Goal: Task Accomplishment & Management: Manage account settings

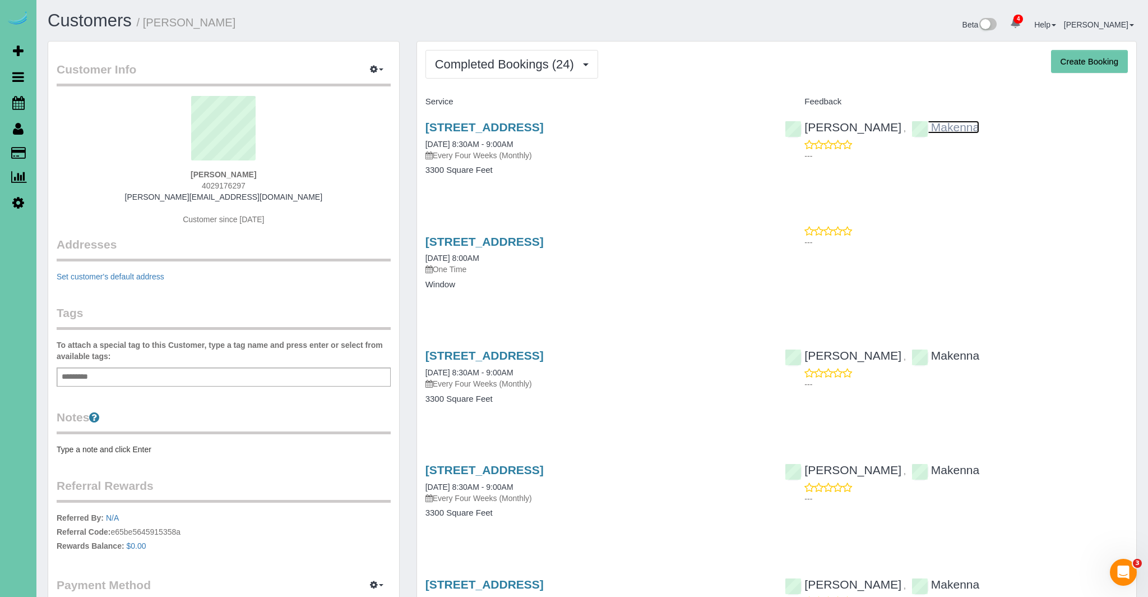
click at [912, 126] on link "Makenna" at bounding box center [946, 127] width 68 height 13
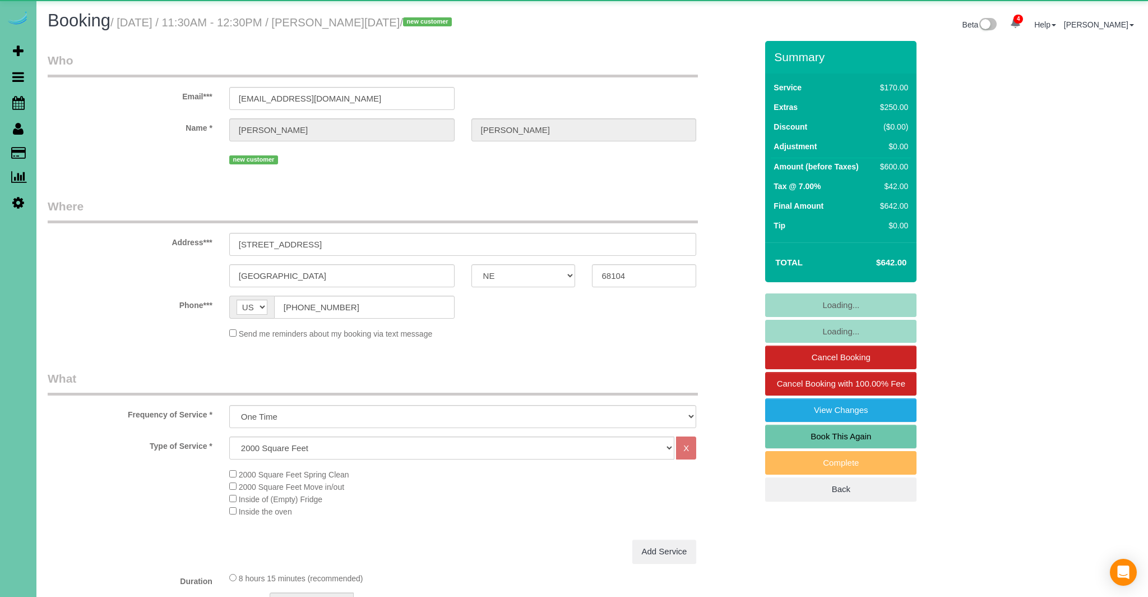
select select "NE"
select select "object:909"
select select "number:36"
select select "number:43"
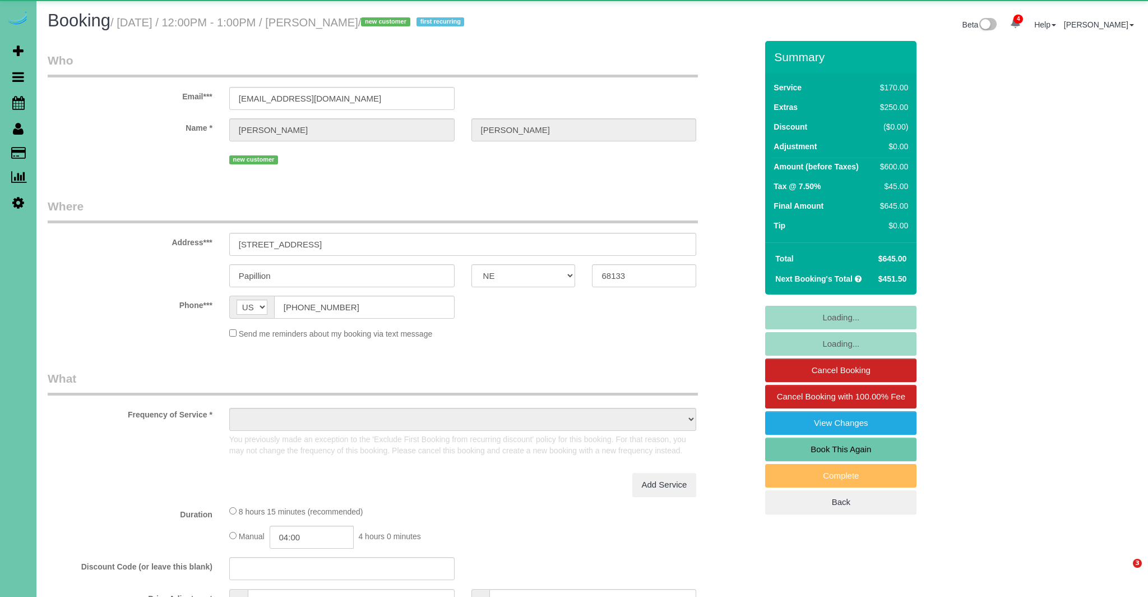
select select "NE"
select select "object:719"
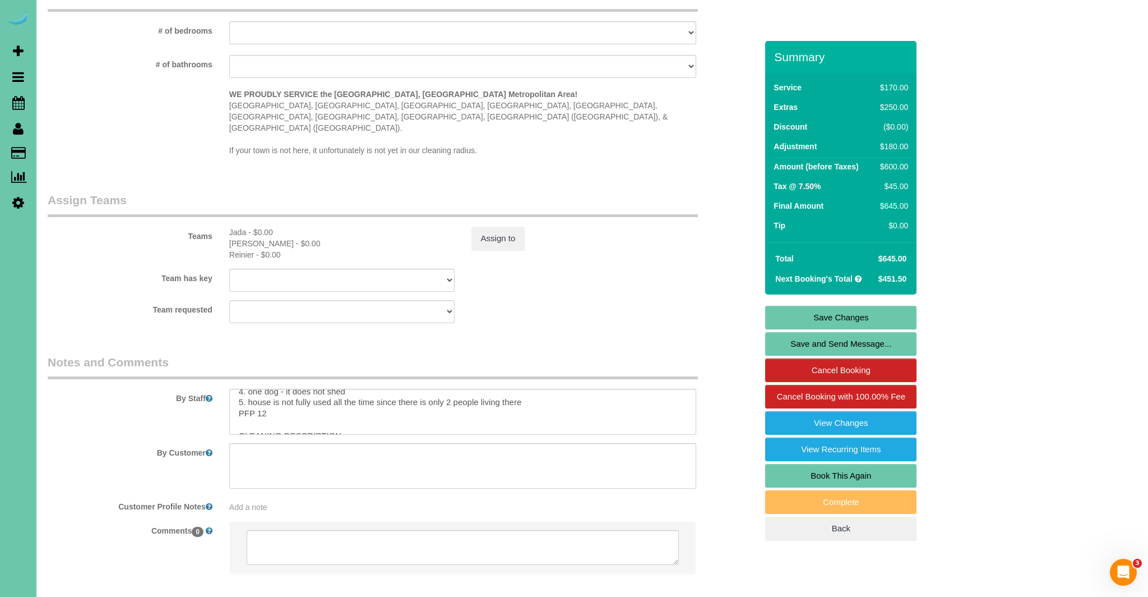
scroll to position [36, 0]
click at [535, 392] on textarea at bounding box center [463, 412] width 468 height 46
click at [533, 387] on textarea at bounding box center [463, 410] width 468 height 46
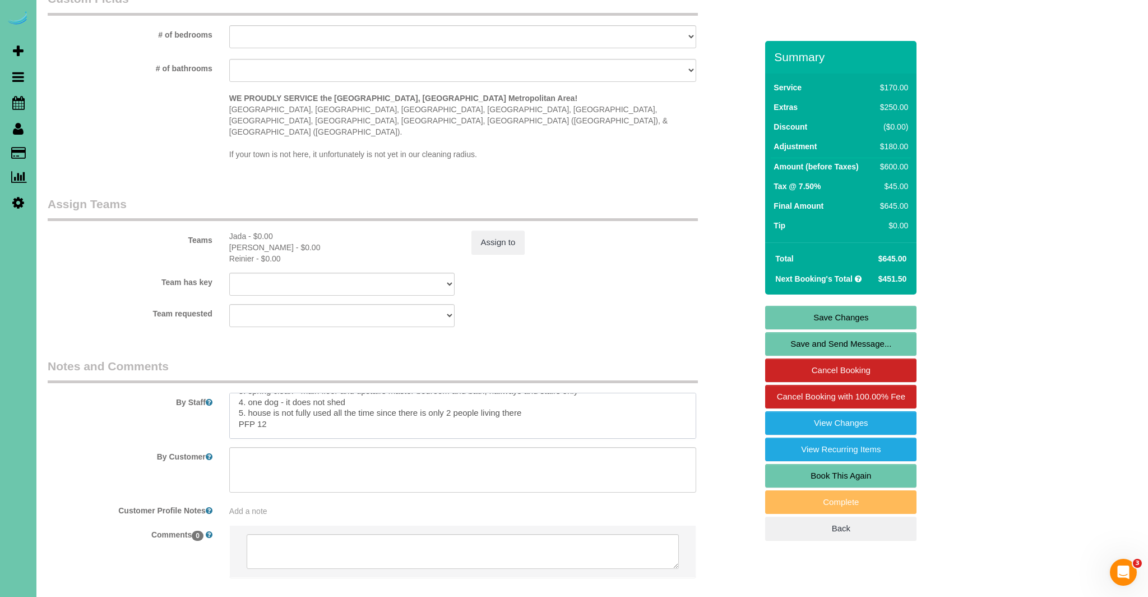
scroll to position [1109, 0]
paste textarea ". crédito 2. casa del cliente 3. limpieza general: planta principal y dormitori…"
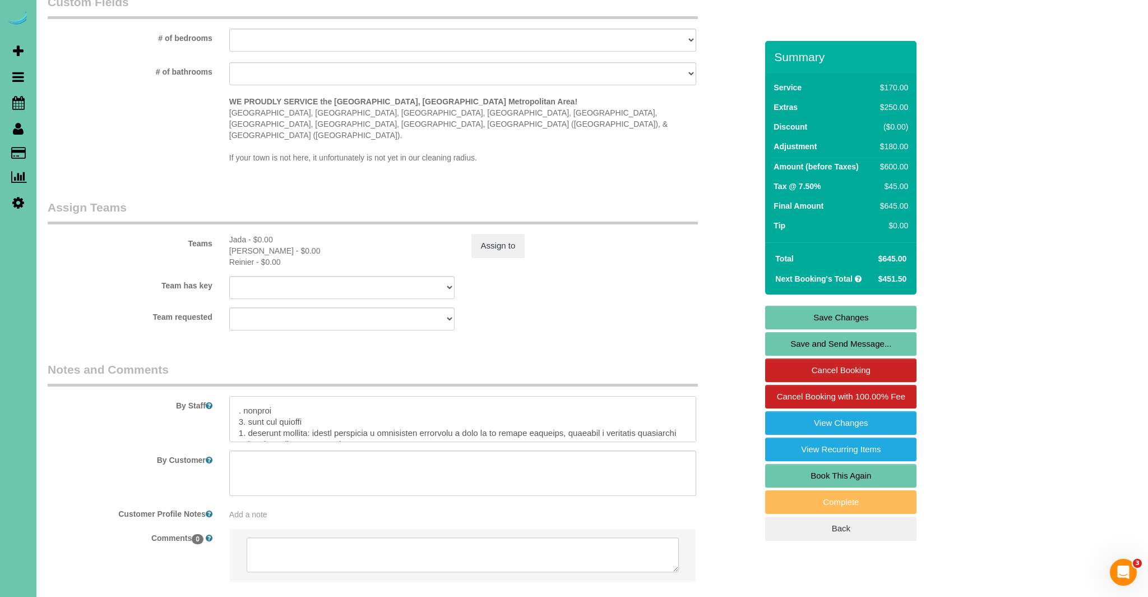
scroll to position [58, 0]
drag, startPoint x: 238, startPoint y: 391, endPoint x: 331, endPoint y: 401, distance: 93.6
click at [239, 396] on textarea at bounding box center [463, 419] width 468 height 46
drag, startPoint x: 284, startPoint y: 404, endPoint x: 250, endPoint y: 406, distance: 34.3
click at [250, 406] on textarea at bounding box center [463, 419] width 468 height 46
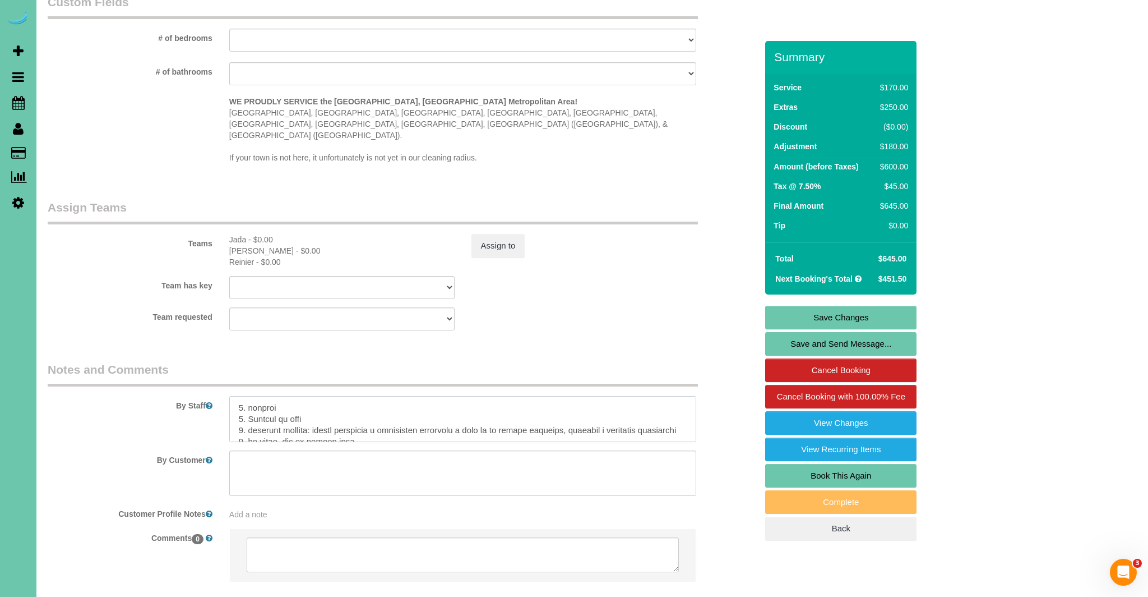
scroll to position [72, 0]
drag, startPoint x: 308, startPoint y: 403, endPoint x: 282, endPoint y: 405, distance: 26.4
click at [281, 405] on textarea at bounding box center [463, 419] width 468 height 46
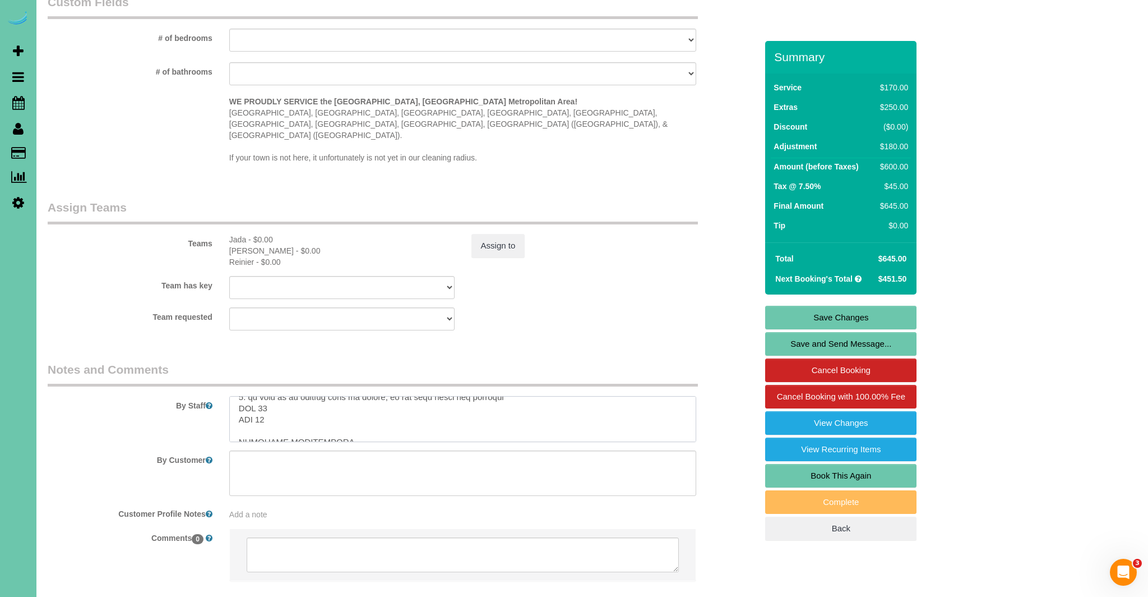
scroll to position [123, 0]
drag, startPoint x: 267, startPoint y: 405, endPoint x: 218, endPoint y: 405, distance: 49.3
click at [218, 405] on div "By Staff" at bounding box center [402, 400] width 726 height 81
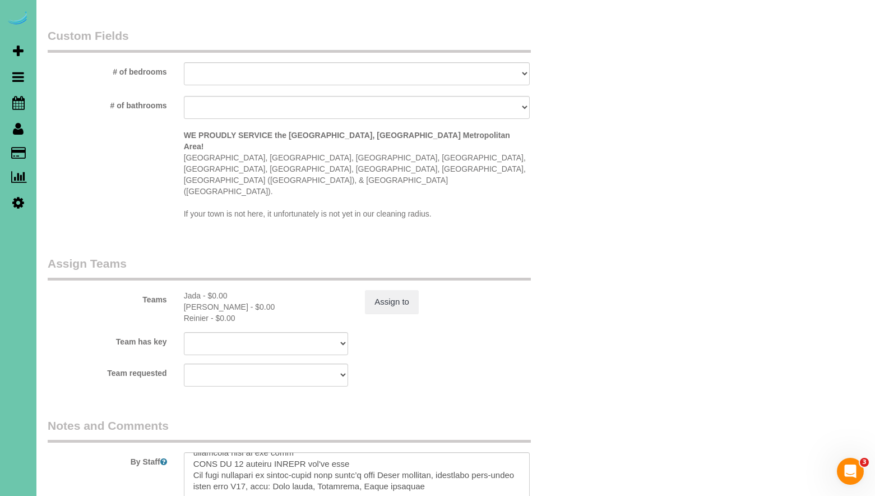
scroll to position [1154, 0]
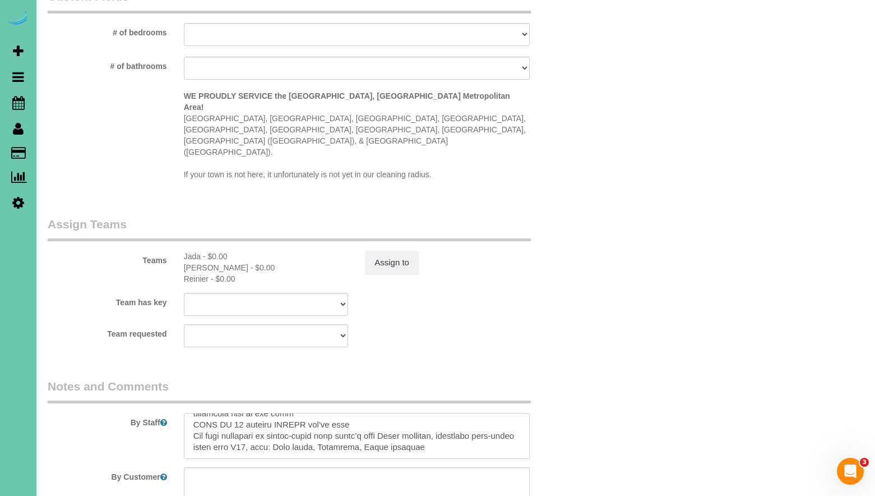
click at [440, 416] on textarea at bounding box center [357, 436] width 346 height 46
paste textarea "DESCRIPCIÓN DE LA LIMPIEZA Nivel de suciedad 5-10. *Utilice un plumero con exte…"
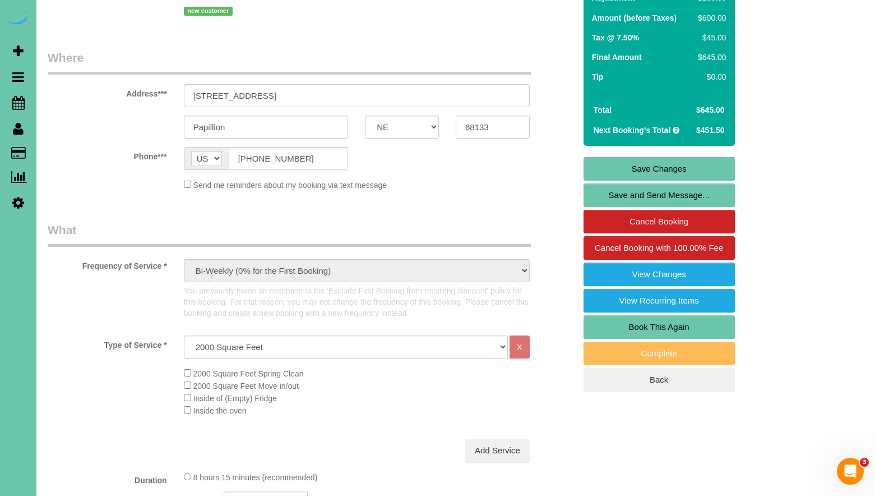
scroll to position [161, 0]
type textarea "1. credit 2. client home 3. spring clean - main floor and upstairs master bedro…"
click at [650, 169] on link "Save Changes" at bounding box center [659, 170] width 151 height 24
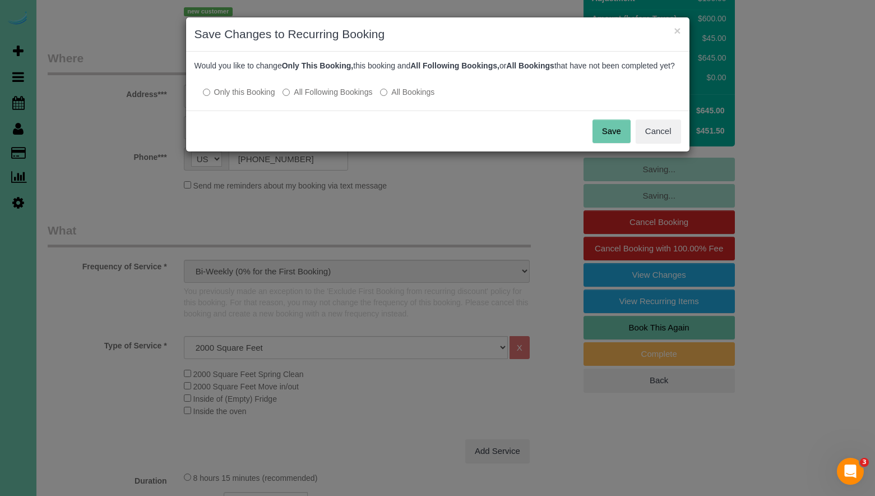
click at [607, 139] on button "Save" at bounding box center [612, 131] width 38 height 24
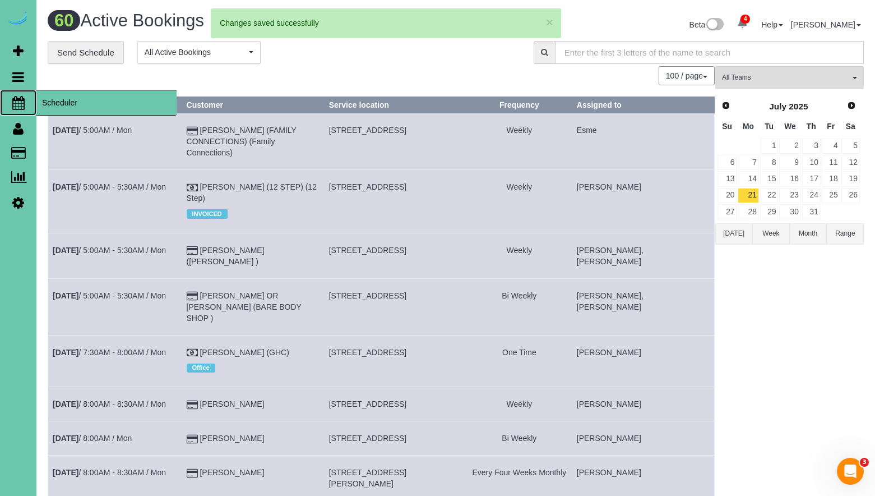
click at [22, 99] on icon at bounding box center [18, 102] width 12 height 13
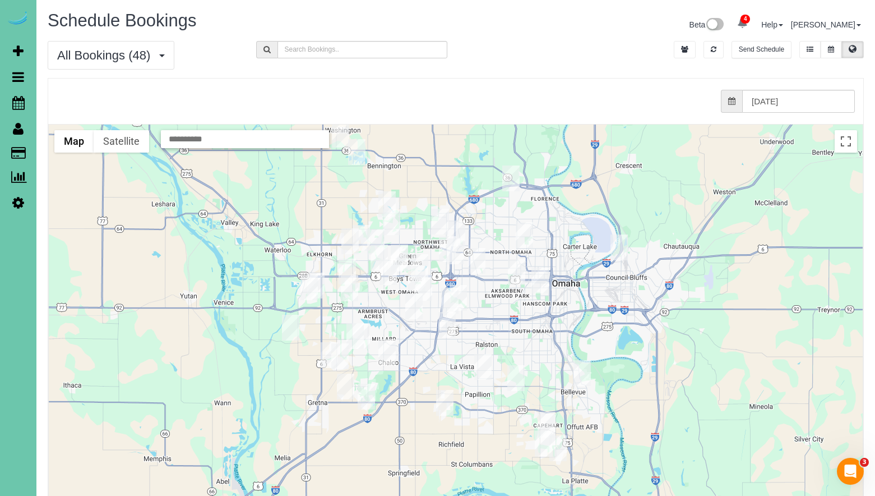
click at [519, 379] on img "08/11/2025 12:00PM - Mick Pierce - 308 Inglewood Dr, Papillion, NE 68133" at bounding box center [515, 378] width 17 height 26
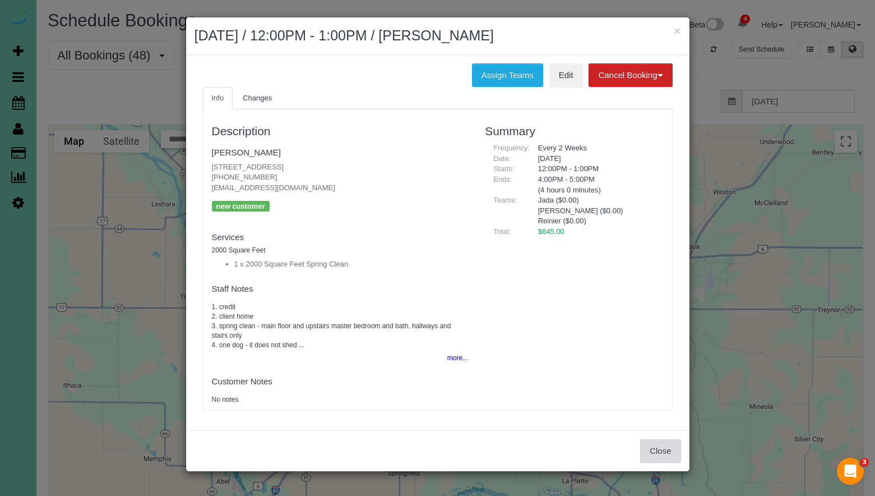
click at [669, 453] on button "Close" at bounding box center [660, 451] width 40 height 24
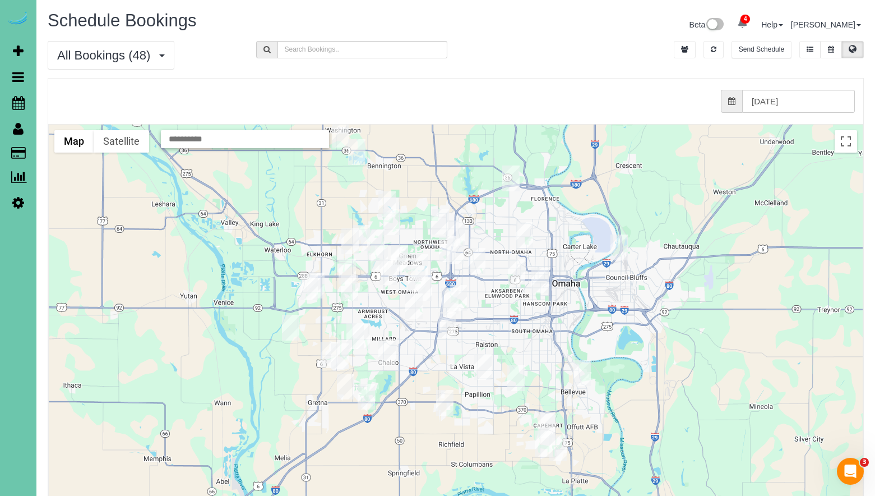
click at [438, 224] on img "08/11/2025 12:30PM - Tasha Will - 11305 Queens Drive, Omaha, NE 68164" at bounding box center [440, 222] width 17 height 26
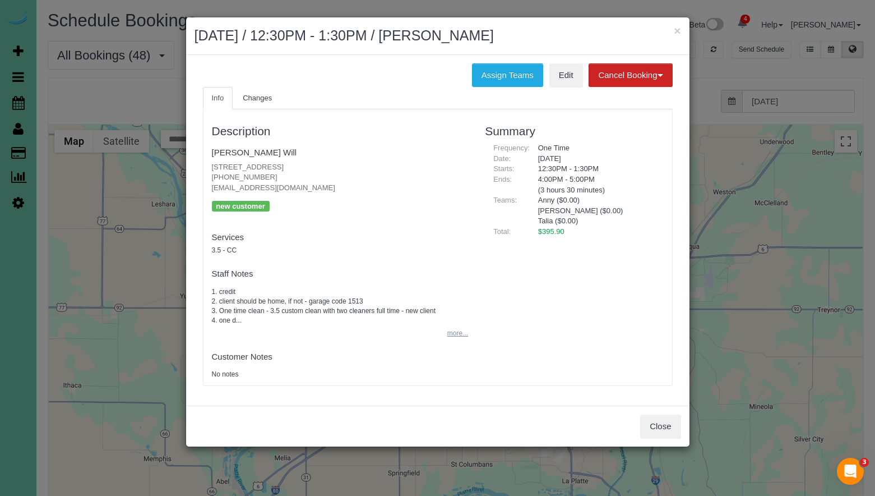
click at [453, 336] on button "more..." at bounding box center [454, 333] width 27 height 16
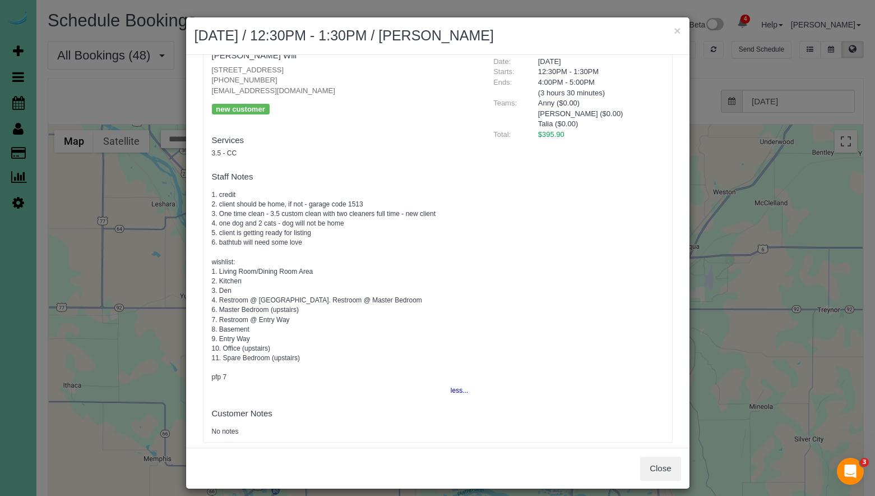
scroll to position [96, 0]
click at [677, 470] on button "Close" at bounding box center [660, 468] width 40 height 24
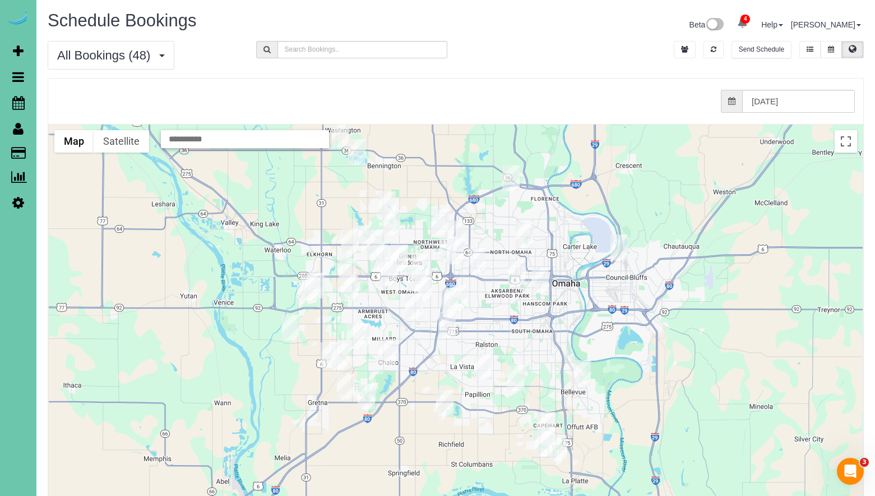
click at [529, 237] on img "08/11/2025 11:30AM - Sue Tharnish - 4766 Bedford Ave, Omaha, NE 68104" at bounding box center [524, 235] width 17 height 26
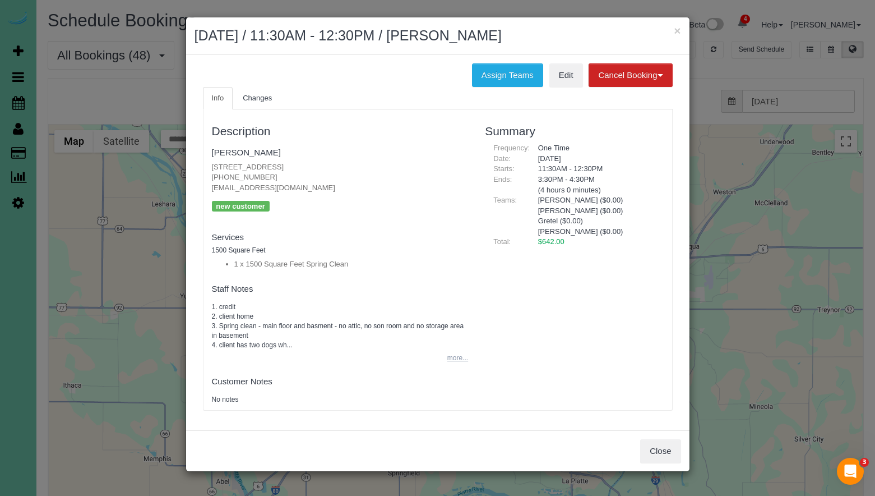
click at [455, 359] on button "more..." at bounding box center [454, 358] width 27 height 16
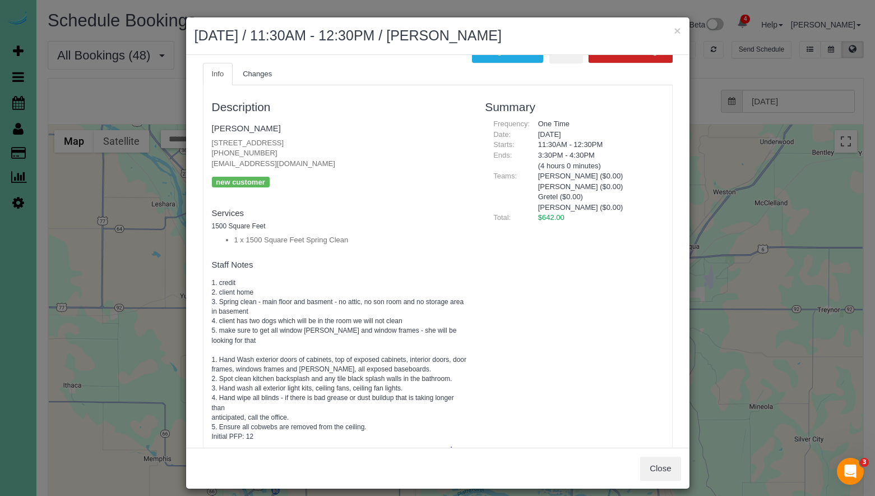
scroll to position [6, 0]
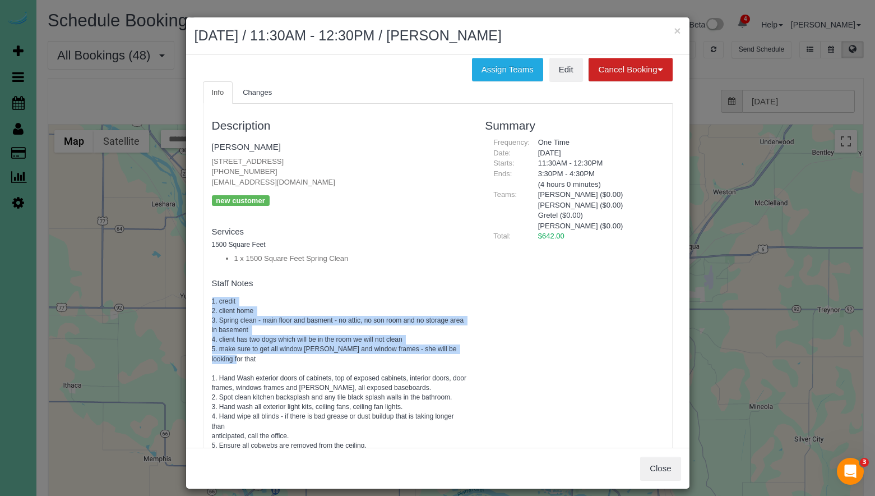
drag, startPoint x: 210, startPoint y: 299, endPoint x: 480, endPoint y: 347, distance: 274.5
click at [480, 347] on div "Description Sue Tharnish 4766 Bedford Ave, Omaha, NE 68104 (203) 623-0268 susho…" at bounding box center [438, 311] width 469 height 404
copy pre "1. credit 2. client home 3. Spring clean - main floor and basment - no attic, n…"
click at [569, 65] on link "Edit" at bounding box center [566, 70] width 34 height 24
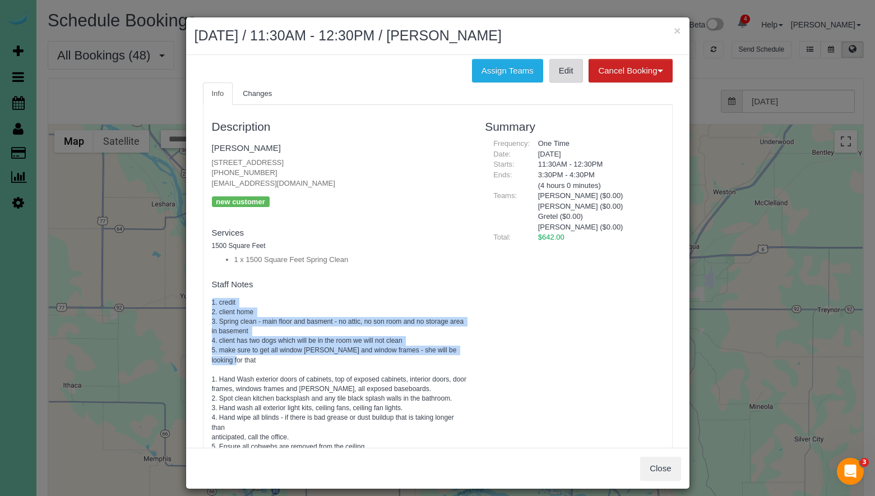
scroll to position [0, 0]
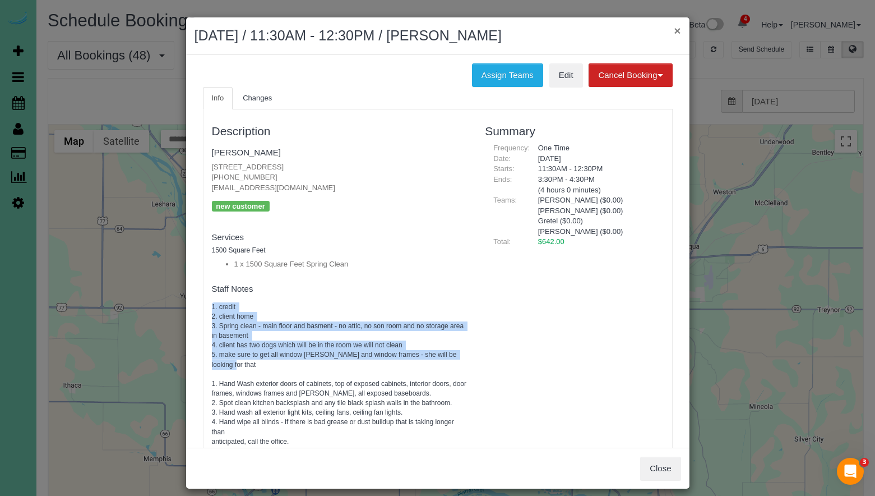
drag, startPoint x: 678, startPoint y: 34, endPoint x: 672, endPoint y: 36, distance: 6.3
click at [678, 34] on button "×" at bounding box center [677, 31] width 7 height 12
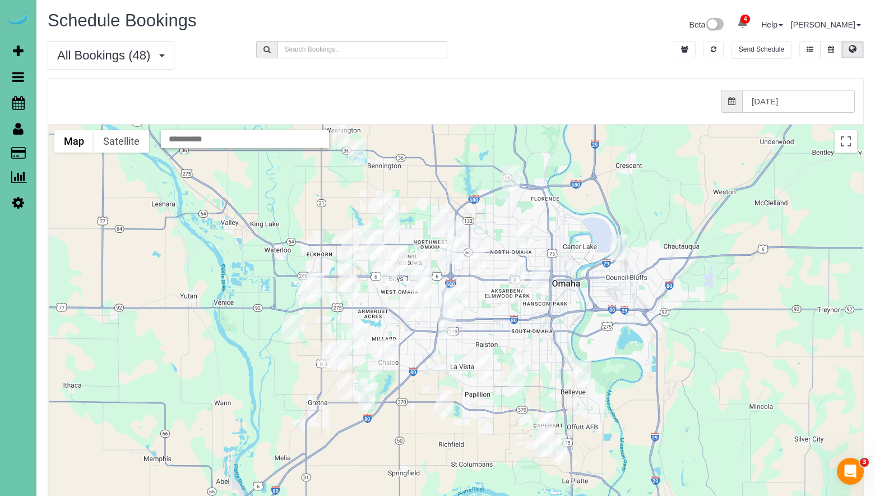
click at [517, 379] on img "08/11/2025 12:00PM - Mick Pierce - 308 Inglewood Dr, Papillion, NE 68133" at bounding box center [515, 378] width 17 height 26
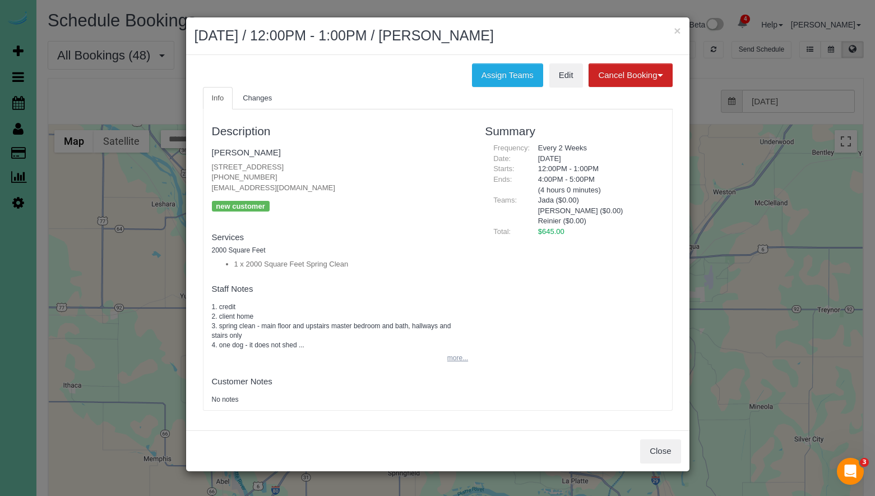
click at [452, 356] on button "more..." at bounding box center [454, 358] width 27 height 16
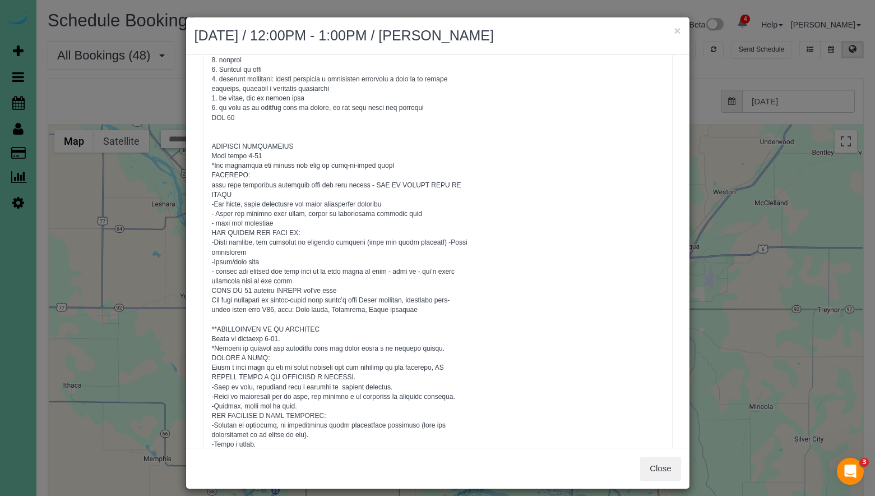
scroll to position [316, 0]
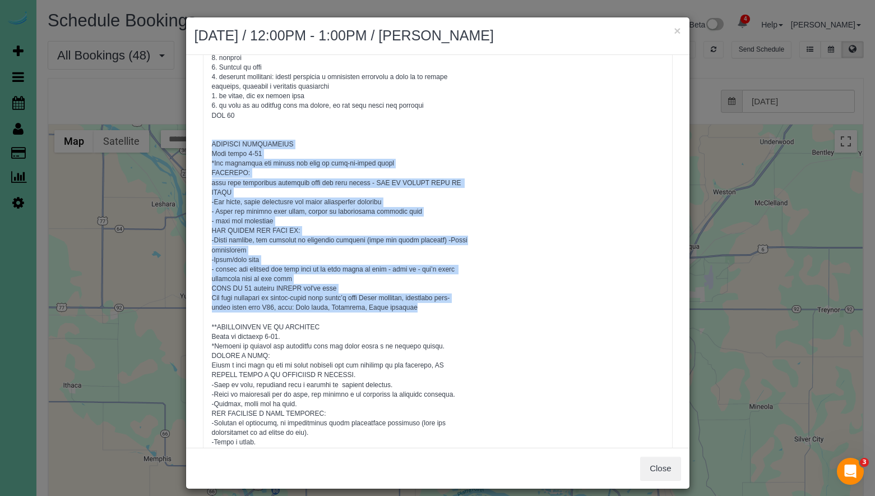
drag, startPoint x: 212, startPoint y: 145, endPoint x: 461, endPoint y: 307, distance: 297.3
click at [463, 307] on pre at bounding box center [340, 250] width 257 height 529
copy pre "CLEANING DESCRIPTION Dirt level 5-10 *Use extension mop duster for high or hard…"
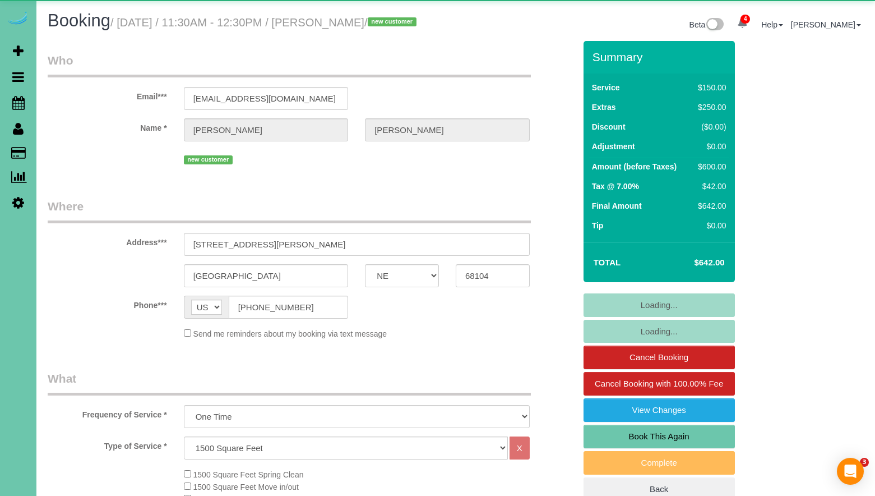
select select "NE"
select select "object:765"
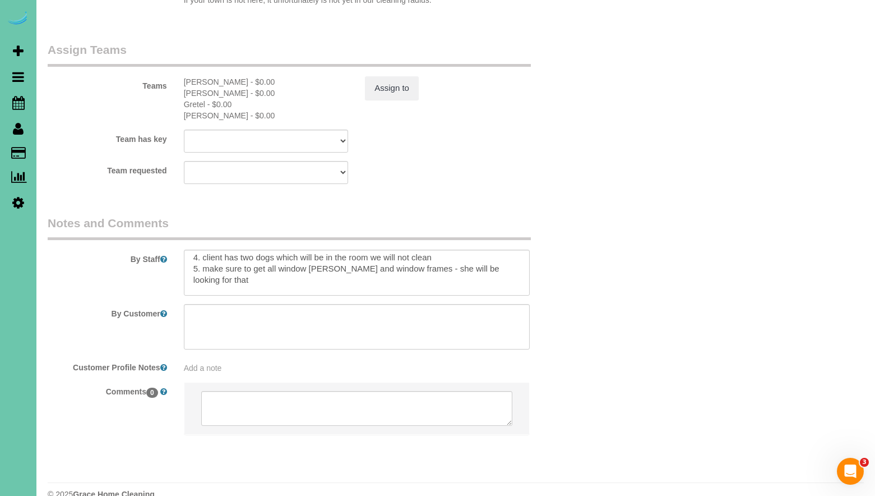
scroll to position [48, 0]
click at [512, 249] on textarea at bounding box center [357, 272] width 346 height 46
paste textarea "1. Crédito 2. Casa del cliente 3. Limpieza general: planta principal y sótano; …"
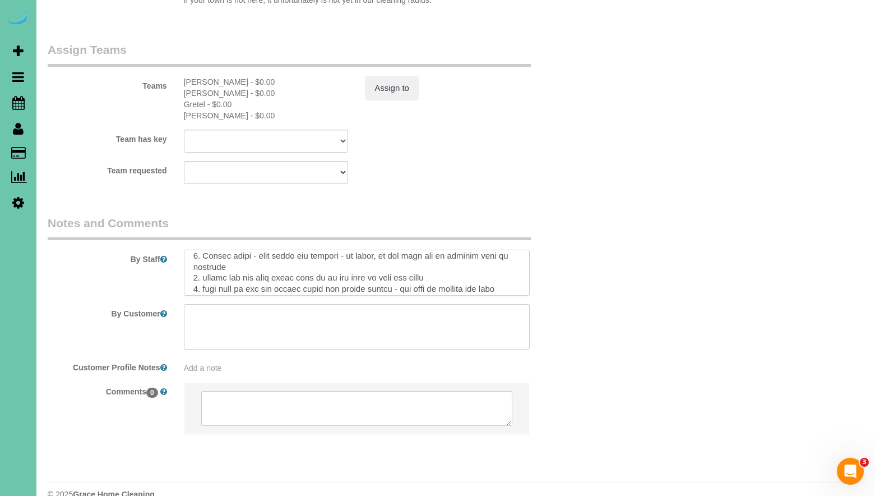
scroll to position [29, 0]
drag, startPoint x: 328, startPoint y: 236, endPoint x: 341, endPoint y: 243, distance: 15.0
click at [329, 249] on textarea at bounding box center [357, 272] width 346 height 46
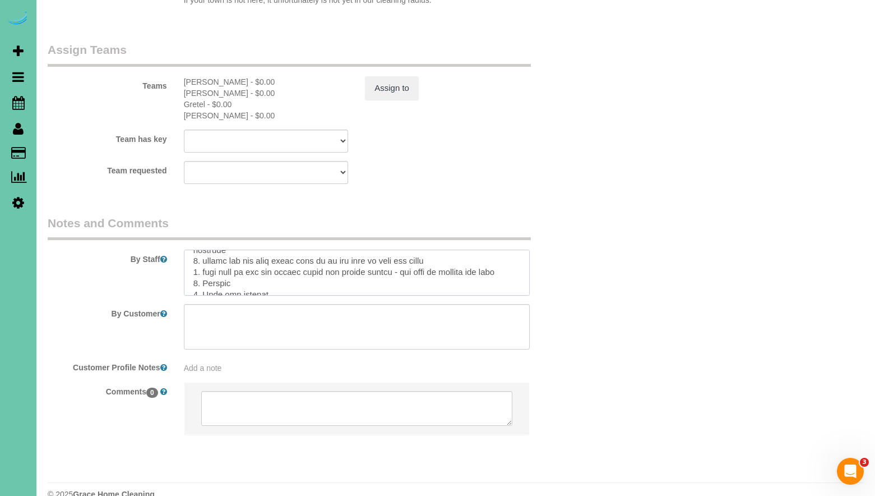
scroll to position [50, 0]
click at [191, 254] on textarea at bounding box center [357, 272] width 346 height 46
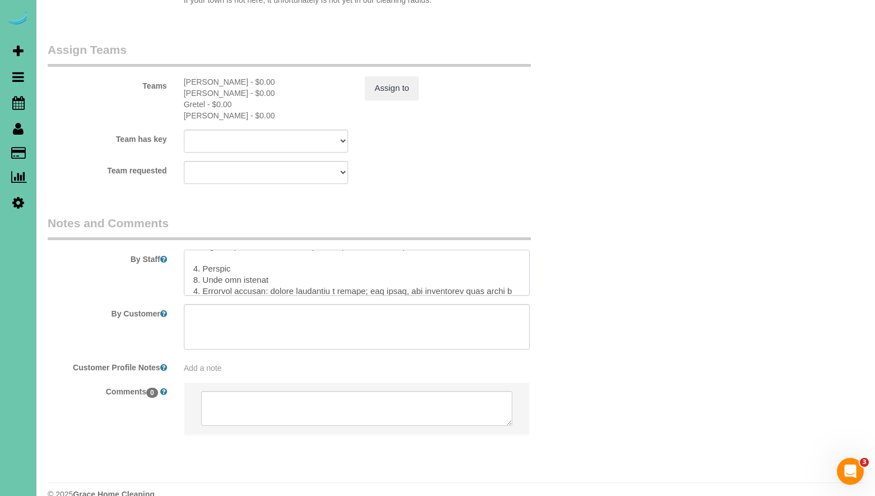
scroll to position [77, 0]
drag, startPoint x: 242, startPoint y: 254, endPoint x: 204, endPoint y: 253, distance: 37.6
click at [204, 253] on textarea at bounding box center [357, 272] width 346 height 46
drag, startPoint x: 238, startPoint y: 264, endPoint x: 327, endPoint y: 291, distance: 93.8
click at [279, 266] on textarea at bounding box center [357, 272] width 346 height 46
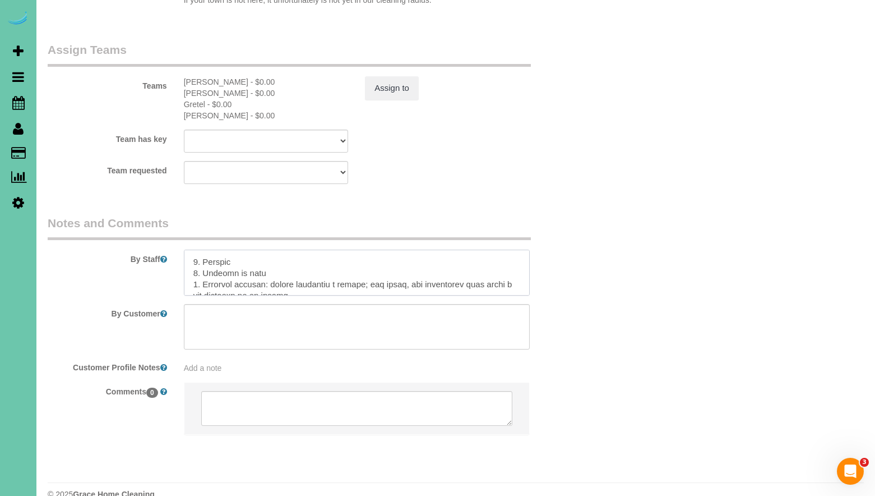
click at [267, 265] on textarea at bounding box center [357, 272] width 346 height 46
drag, startPoint x: 266, startPoint y: 264, endPoint x: 276, endPoint y: 274, distance: 14.3
click at [242, 265] on textarea at bounding box center [357, 272] width 346 height 46
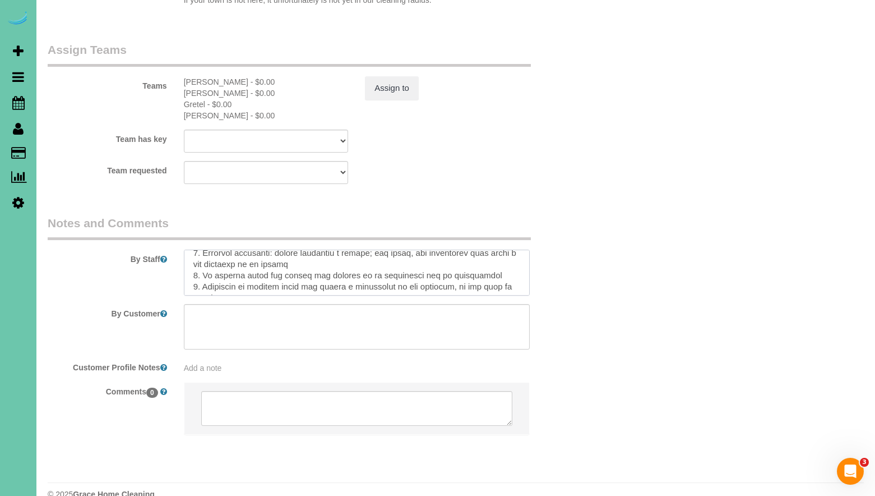
scroll to position [106, 0]
drag, startPoint x: 235, startPoint y: 247, endPoint x: 209, endPoint y: 248, distance: 26.9
click at [206, 249] on textarea at bounding box center [357, 272] width 346 height 46
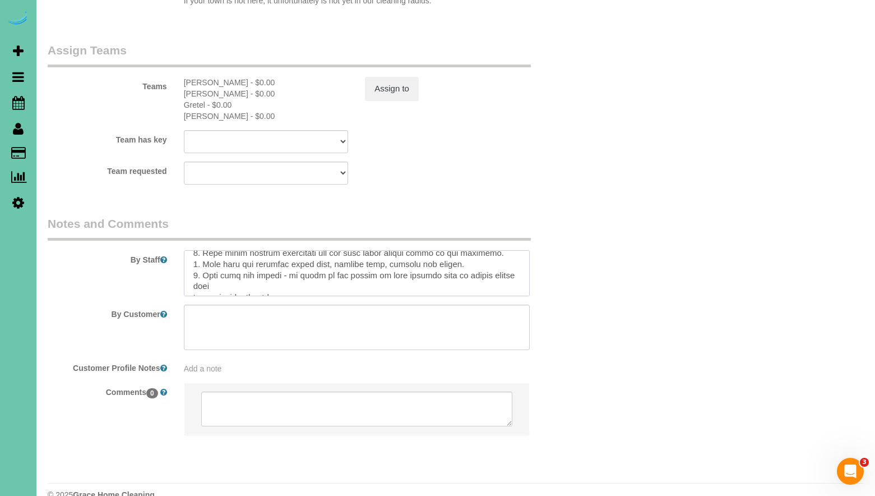
scroll to position [223, 0]
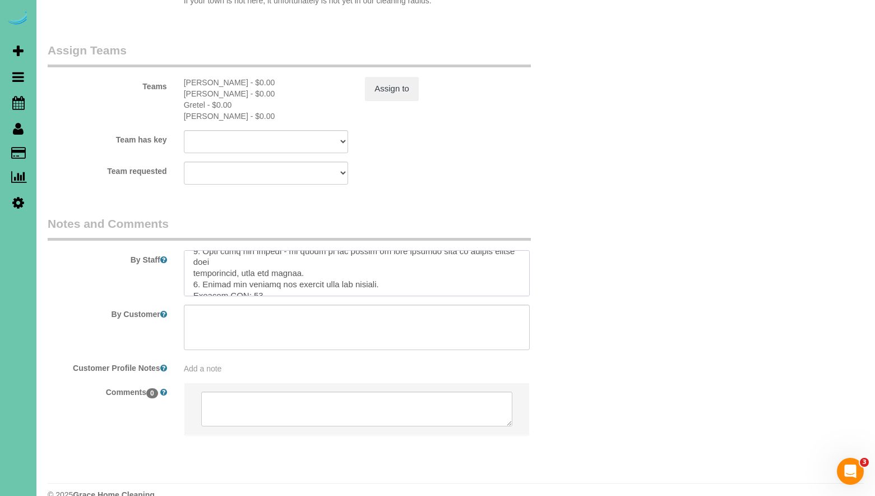
drag, startPoint x: 194, startPoint y: 235, endPoint x: 458, endPoint y: 277, distance: 267.3
click at [458, 277] on sui-booking-comments "By Staff By Customer Customer Profile Notes Add a note Comments 0" at bounding box center [312, 331] width 528 height 232
click at [406, 261] on textarea at bounding box center [357, 273] width 346 height 46
drag, startPoint x: 219, startPoint y: 258, endPoint x: 454, endPoint y: 255, distance: 235.0
click at [454, 255] on textarea at bounding box center [357, 273] width 346 height 46
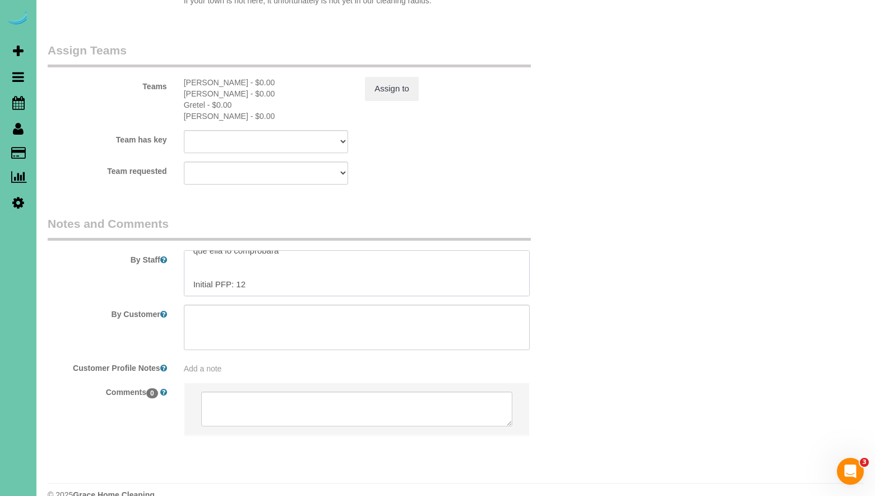
scroll to position [156, 0]
paste textarea "DESCRIPCIÓN DE LA LIMPIEZA Nivel de suciedad 5-10. *Utilice un plumero con exte…"
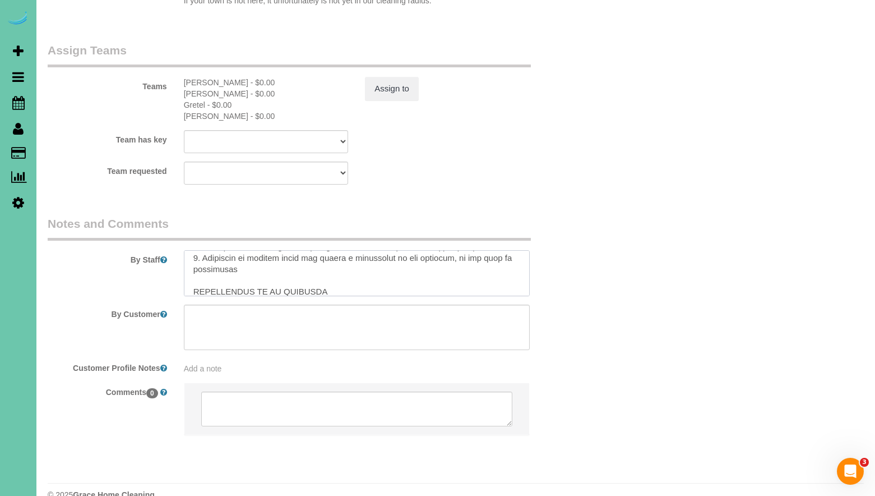
scroll to position [136, 0]
click at [256, 255] on textarea at bounding box center [357, 273] width 346 height 46
click at [246, 262] on textarea at bounding box center [357, 273] width 346 height 46
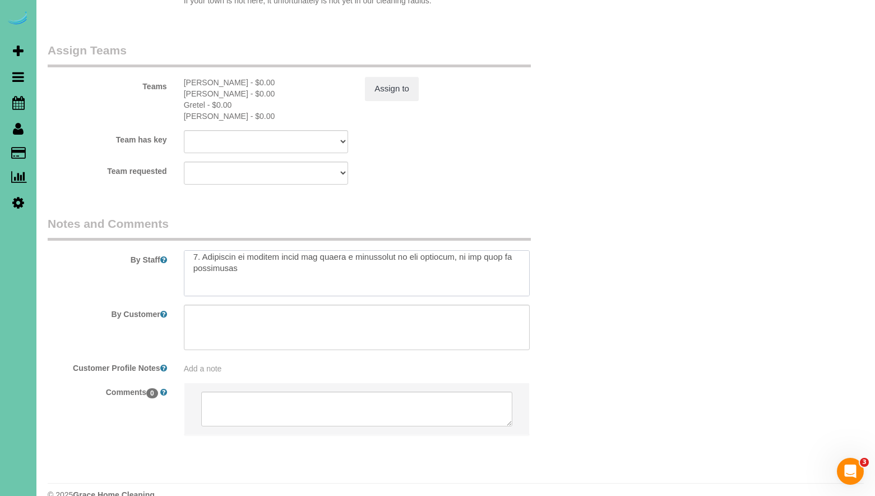
paste textarea "CLEANING DESCRIPTION Dirt level 5-10 *Use extension mop duster for high or hard…"
click at [376, 266] on textarea at bounding box center [357, 273] width 346 height 46
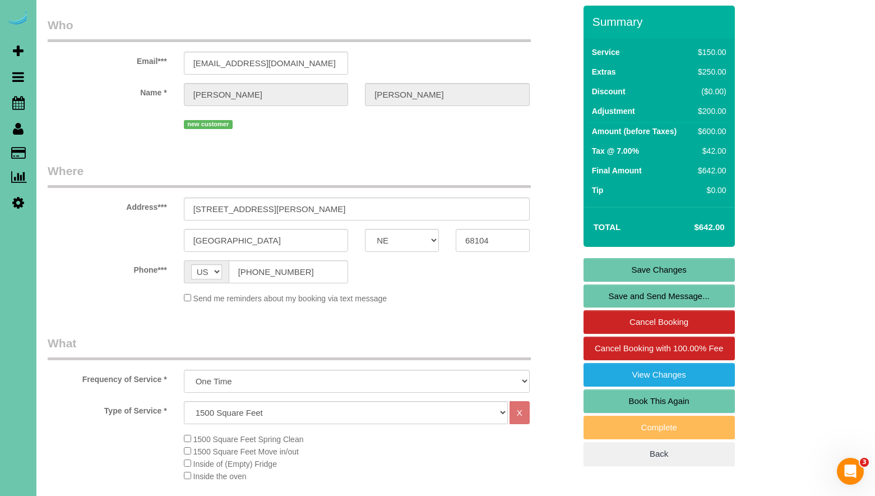
scroll to position [0, 0]
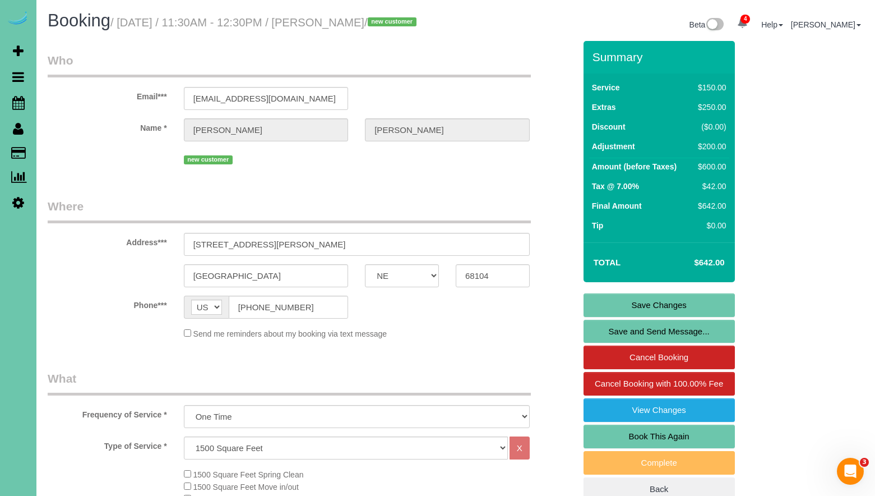
type textarea "3. loremi 6. dolors amet 3. Consec adipi - elit seddo eiu temporin - ut labor, …"
click at [674, 316] on link "Save Changes" at bounding box center [659, 305] width 151 height 24
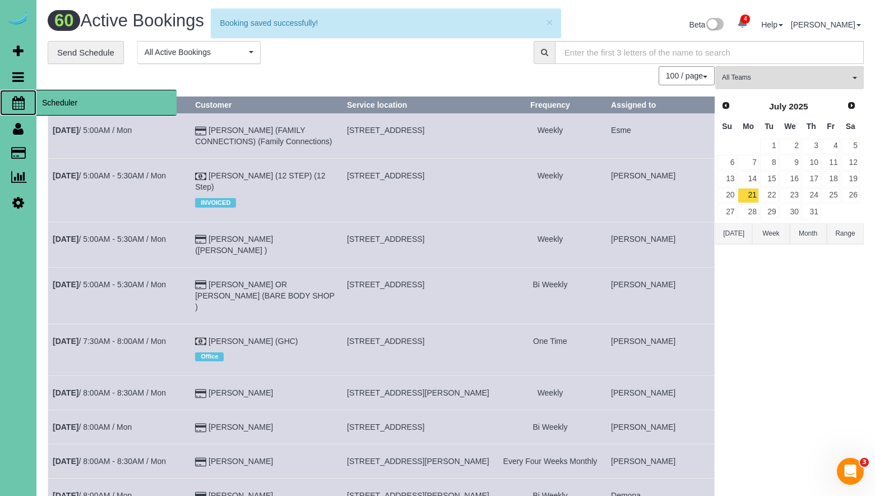
click at [17, 100] on icon at bounding box center [18, 102] width 12 height 13
